Goal: Navigation & Orientation: Find specific page/section

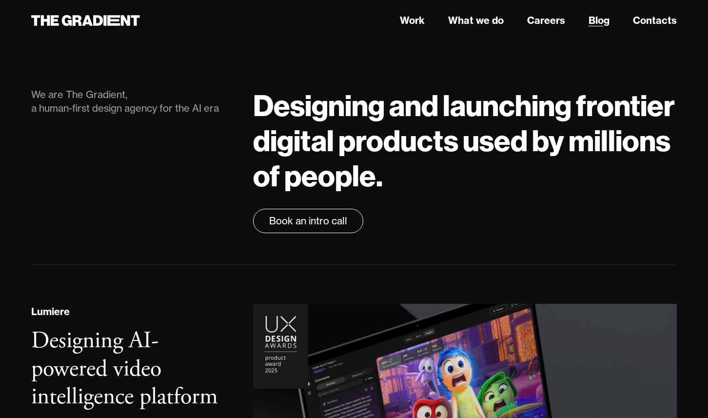
click at [600, 21] on link "Blog" at bounding box center [598, 20] width 21 height 15
